Goal: Transaction & Acquisition: Book appointment/travel/reservation

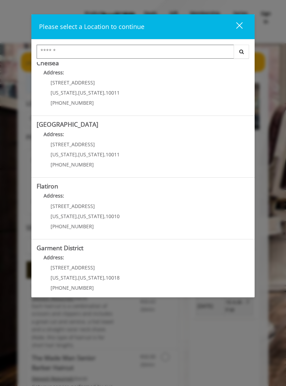
scroll to position [69, 0]
click at [68, 270] on span "1400 Broadway" at bounding box center [73, 268] width 44 height 7
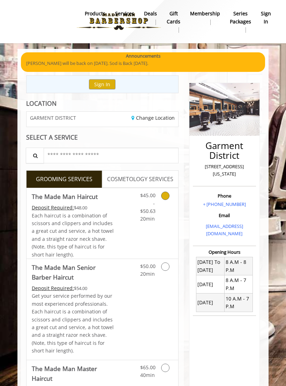
click at [166, 196] on icon "Grooming services" at bounding box center [165, 196] width 8 height 8
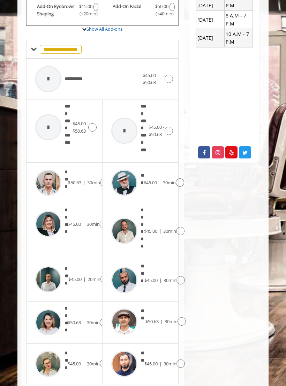
scroll to position [266, 0]
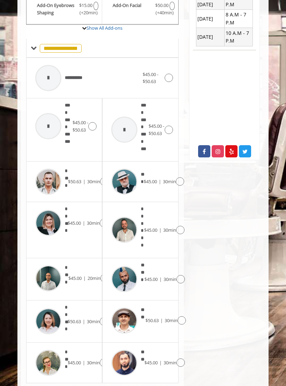
click at [183, 275] on icon at bounding box center [181, 279] width 8 height 8
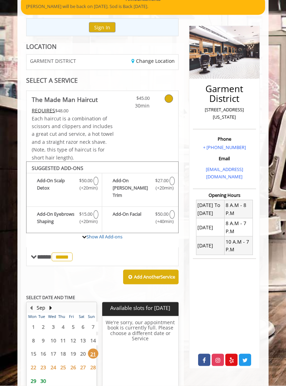
scroll to position [100, 0]
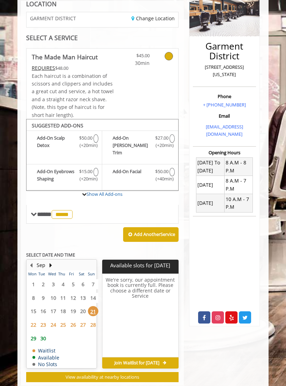
click at [45, 320] on span "23" at bounding box center [43, 325] width 10 height 10
click at [53, 320] on span "24" at bounding box center [53, 325] width 10 height 10
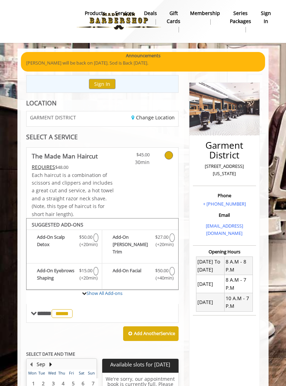
scroll to position [1, 0]
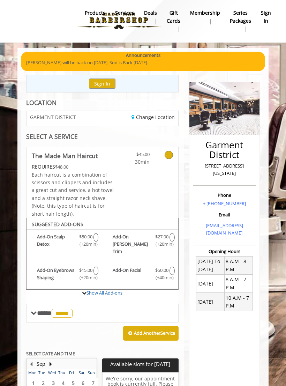
click at [45, 310] on span "**** ***** ********" at bounding box center [55, 313] width 37 height 6
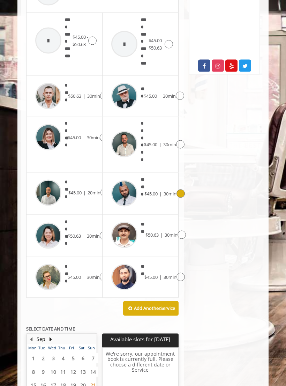
scroll to position [352, 0]
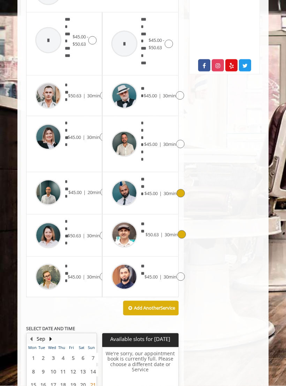
click at [183, 231] on icon at bounding box center [182, 235] width 8 height 8
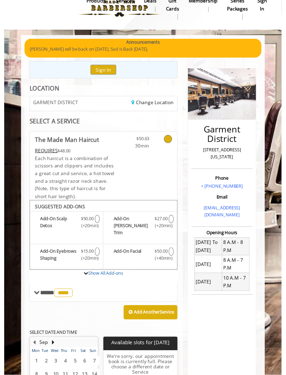
scroll to position [0, 0]
